Goal: Check status: Check status

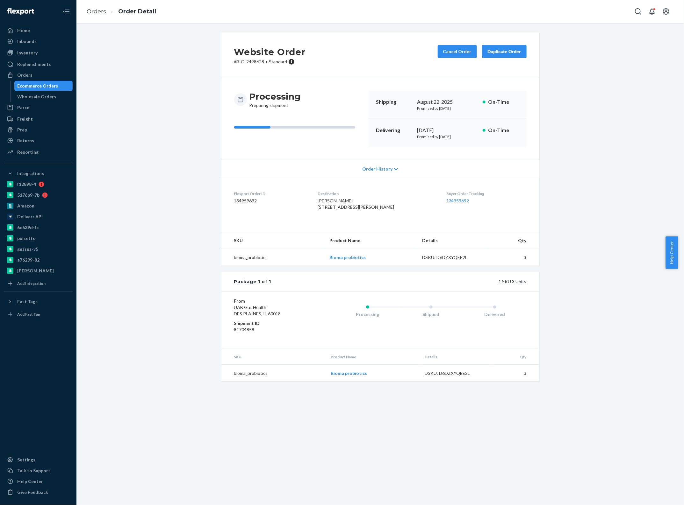
drag, startPoint x: 40, startPoint y: 74, endPoint x: 75, endPoint y: 80, distance: 35.2
click at [40, 74] on div "Orders" at bounding box center [37, 75] width 67 height 9
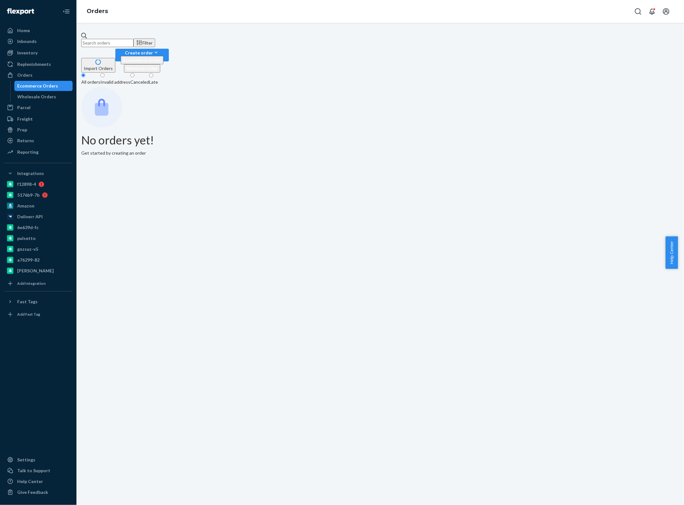
click at [133, 39] on input "text" at bounding box center [107, 43] width 52 height 8
paste input "2491303"
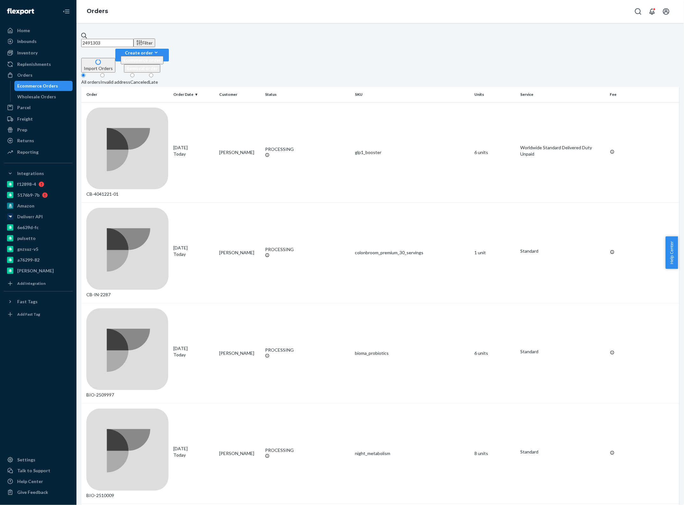
click at [133, 40] on input "2491303" at bounding box center [107, 43] width 52 height 8
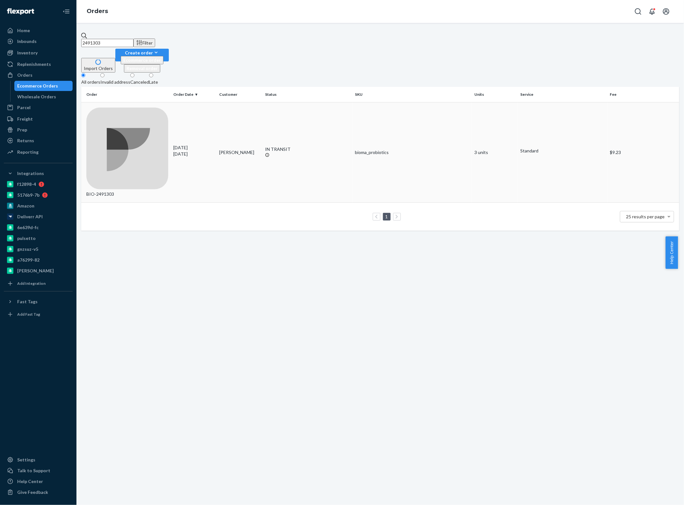
type input "2491303"
click at [175, 102] on td "[DATE] [DATE]" at bounding box center [194, 152] width 46 height 101
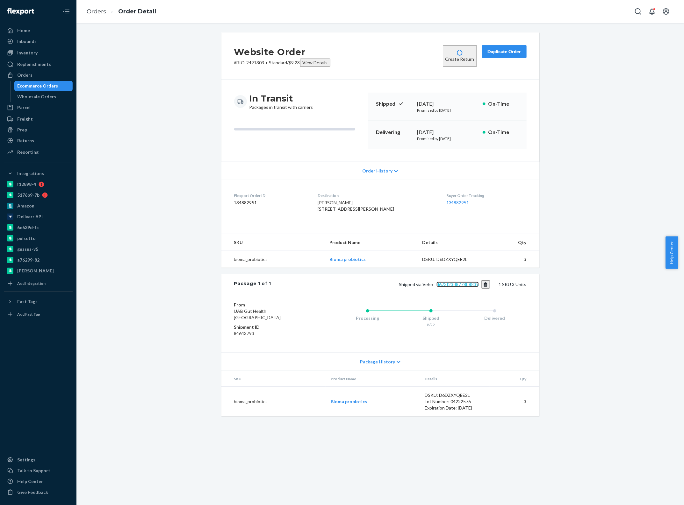
click at [448, 287] on link "d673f23d8778b8839" at bounding box center [457, 284] width 42 height 5
